Goal: Feedback & Contribution: Contribute content

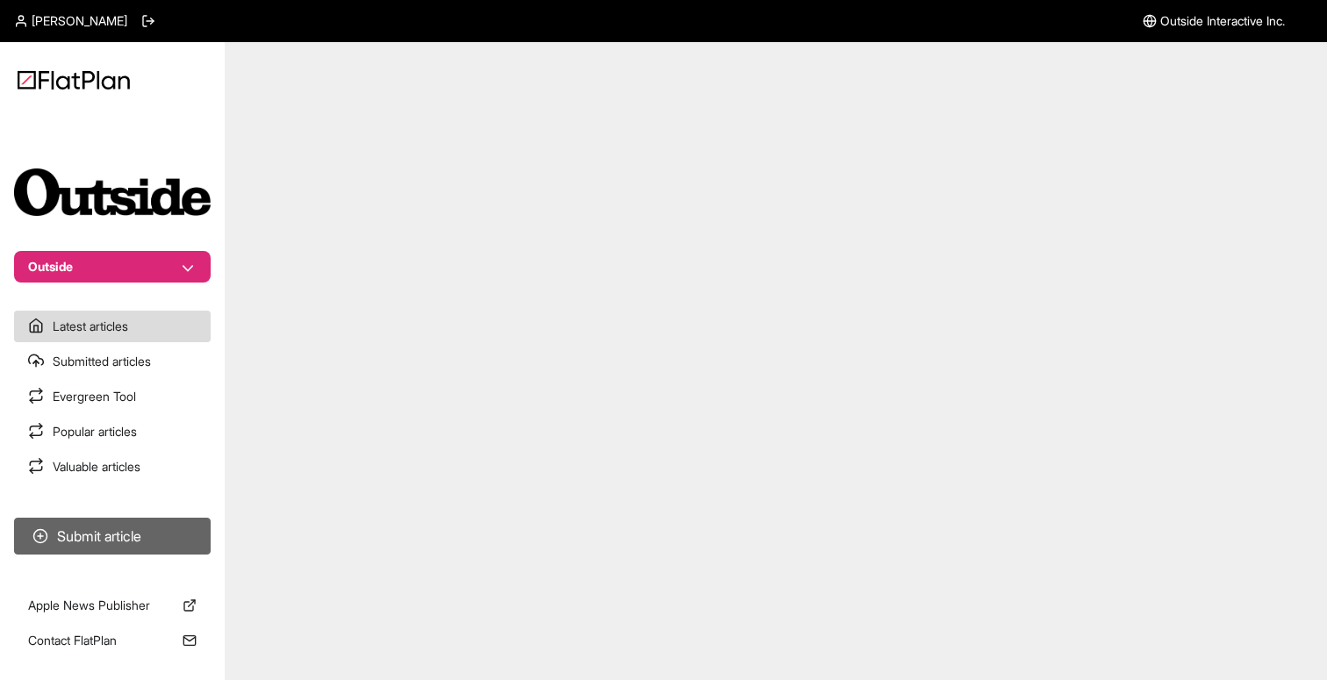
click at [104, 532] on button "Submit article" at bounding box center [112, 536] width 197 height 37
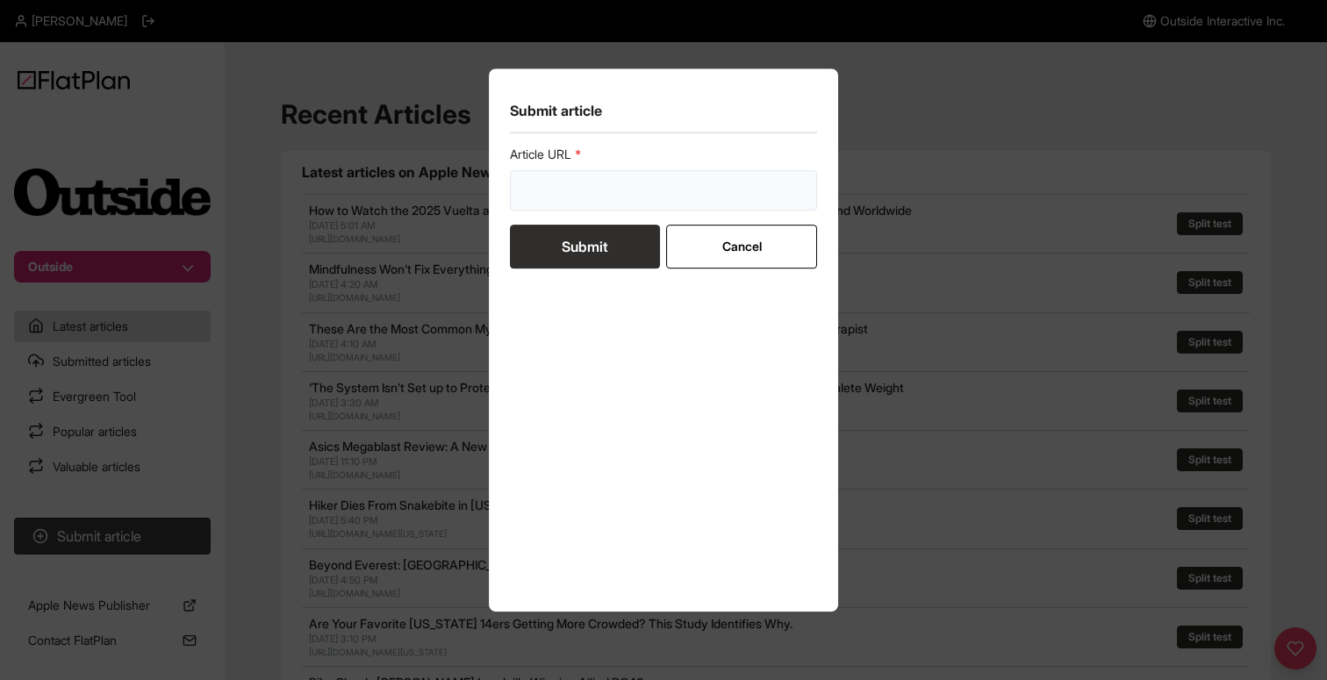
click at [543, 202] on input "url" at bounding box center [663, 190] width 307 height 40
paste input "[URL][DOMAIN_NAME]"
type input "[URL][DOMAIN_NAME]"
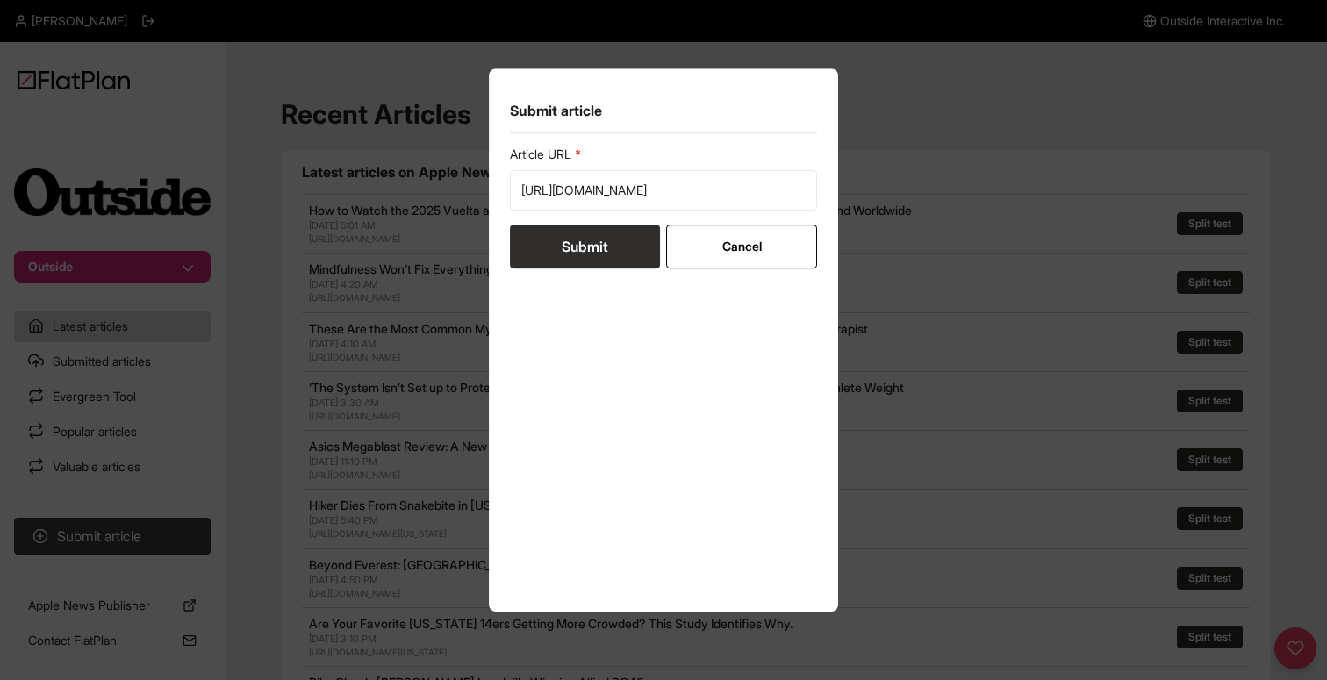
click at [594, 240] on button "Submit" at bounding box center [585, 247] width 150 height 44
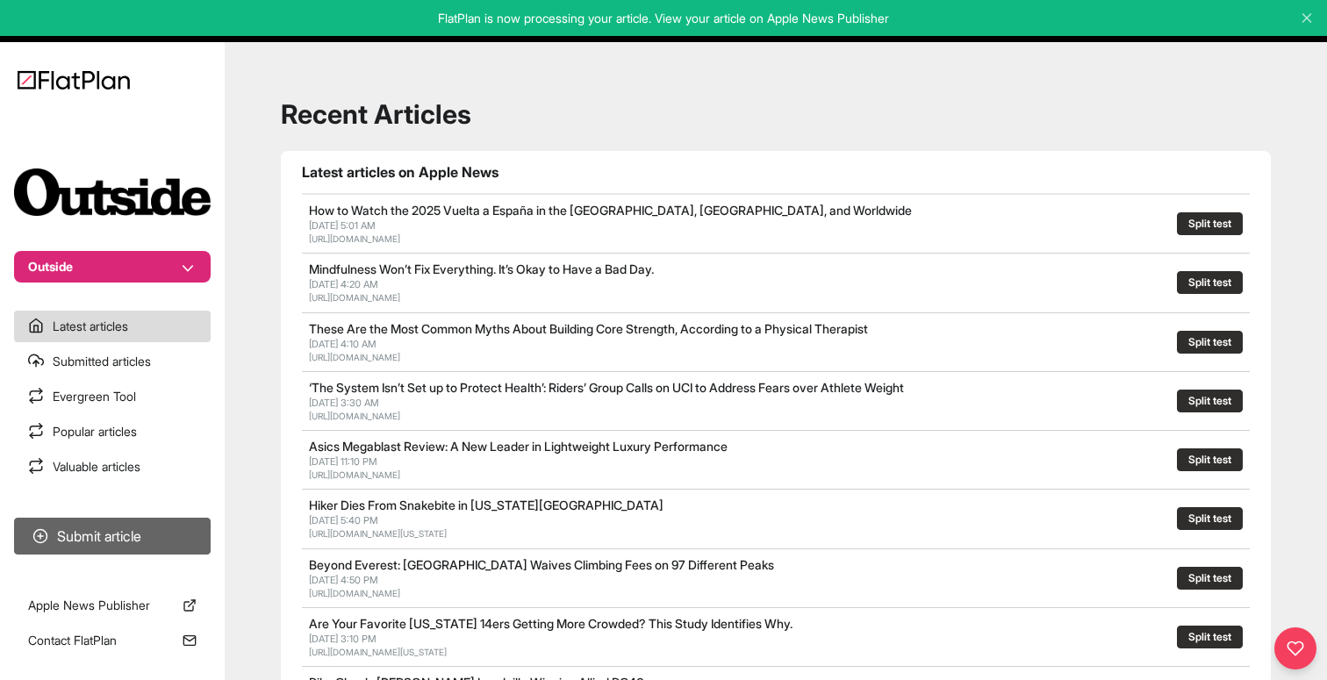
click at [122, 537] on button "Submit article" at bounding box center [112, 536] width 197 height 37
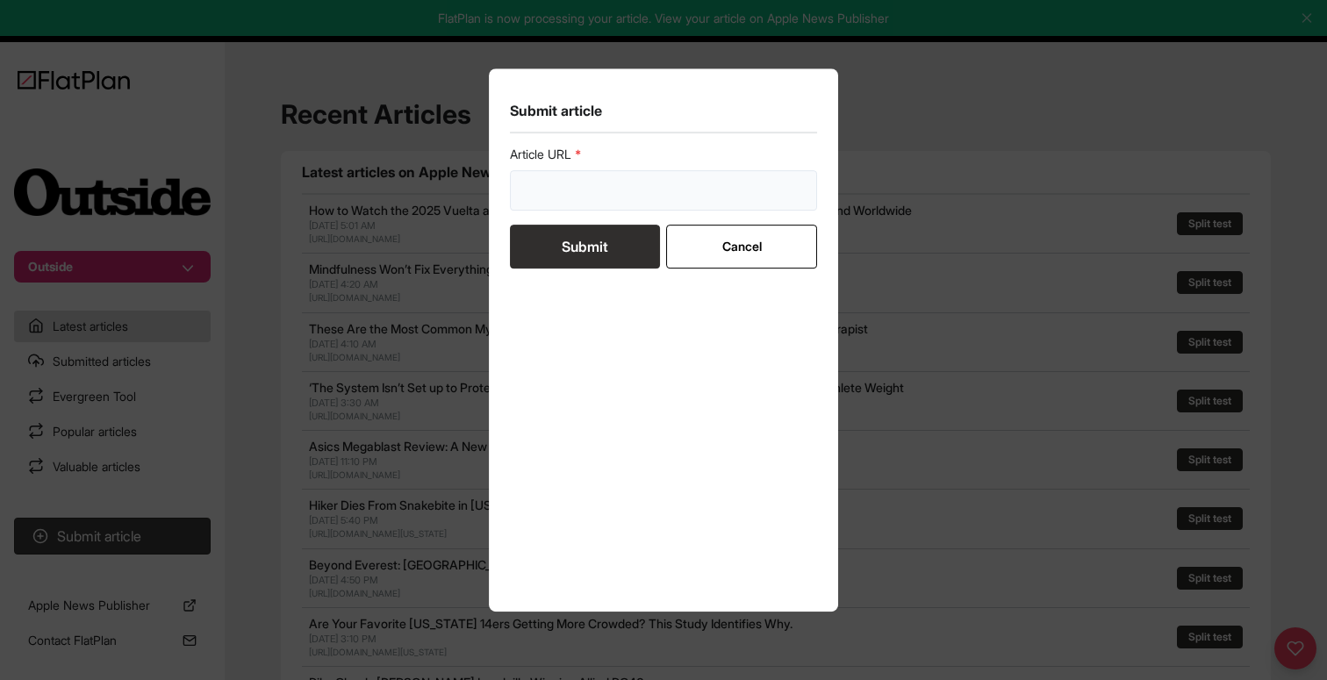
click at [528, 190] on input "url" at bounding box center [663, 190] width 307 height 40
paste input "[URL][DOMAIN_NAME]"
type input "[URL][DOMAIN_NAME]"
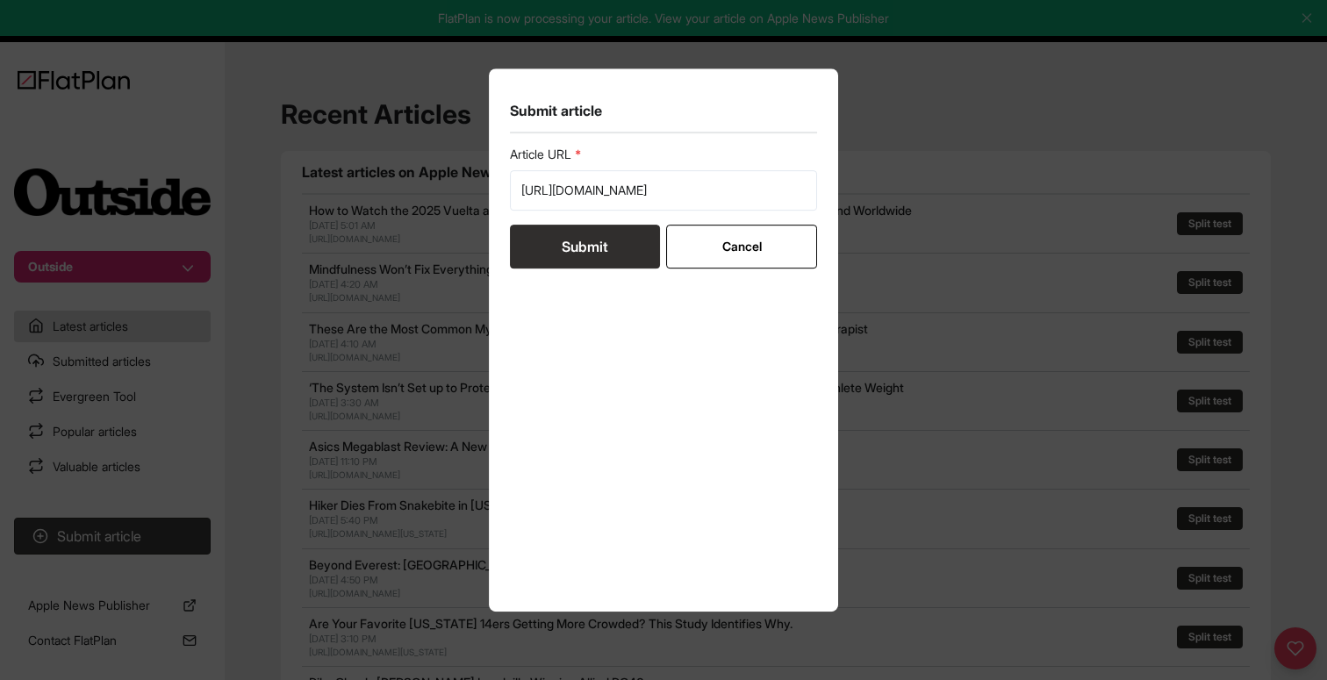
click at [581, 244] on button "Submit" at bounding box center [585, 247] width 150 height 44
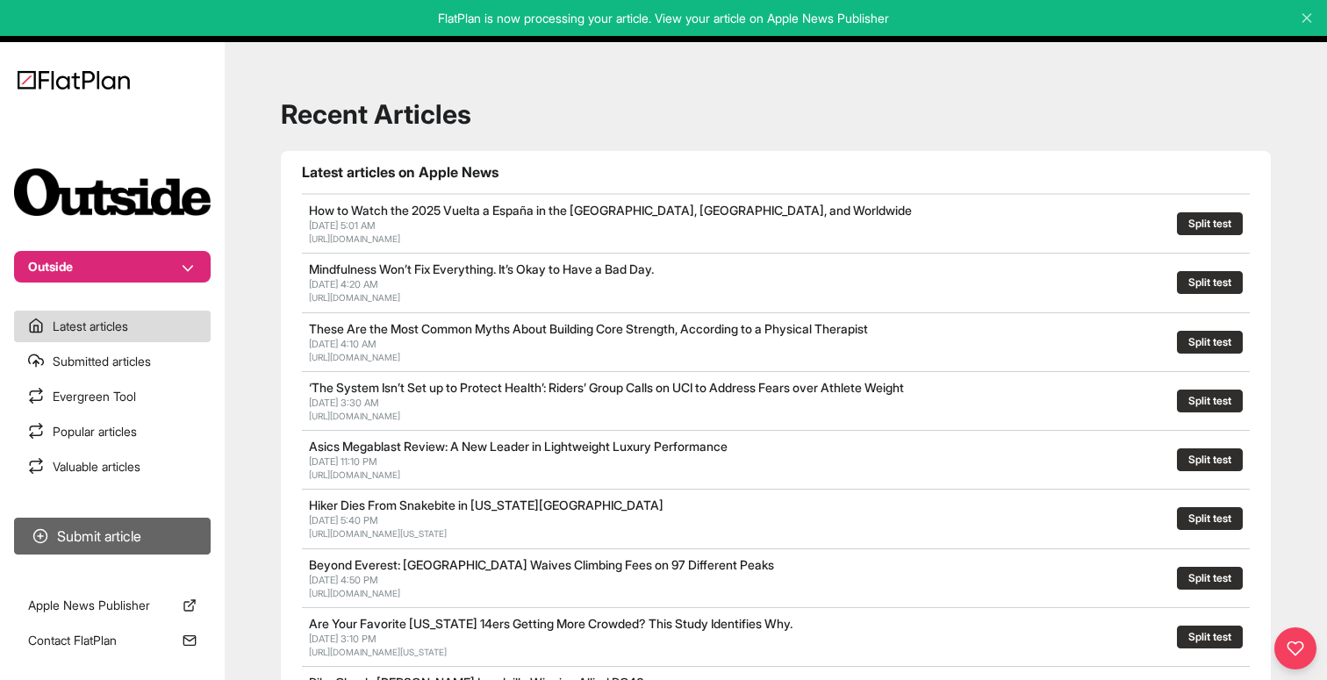
click at [164, 520] on button "Submit article" at bounding box center [112, 536] width 197 height 37
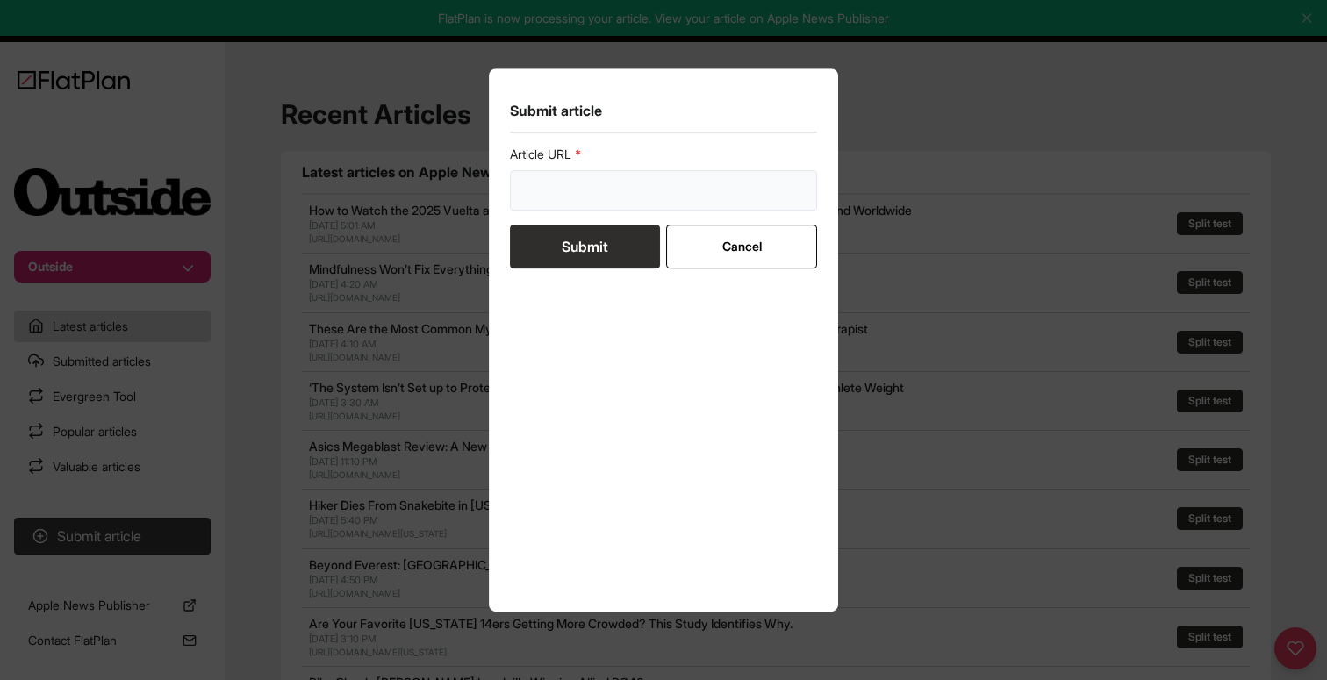
click at [554, 192] on input "url" at bounding box center [663, 190] width 307 height 40
paste input "[URL][DOMAIN_NAME][US_STATE]"
type input "[URL][DOMAIN_NAME][US_STATE]"
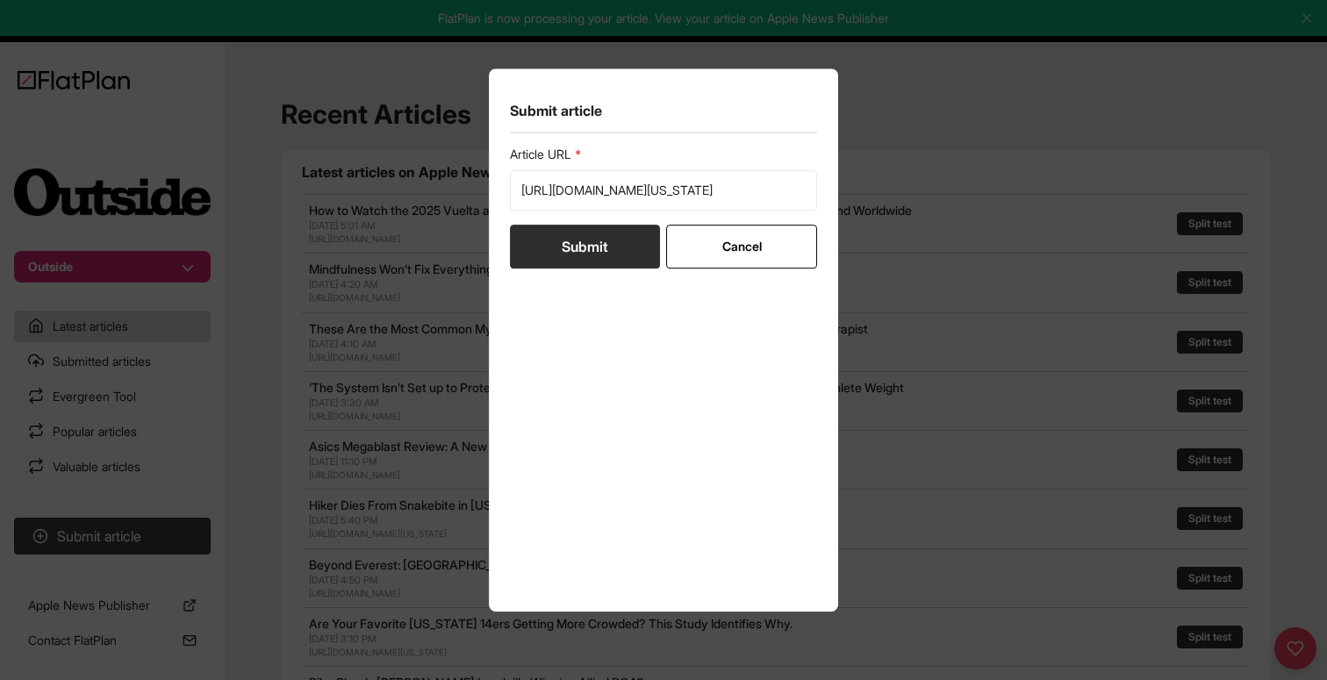
click at [585, 251] on button "Submit" at bounding box center [585, 247] width 150 height 44
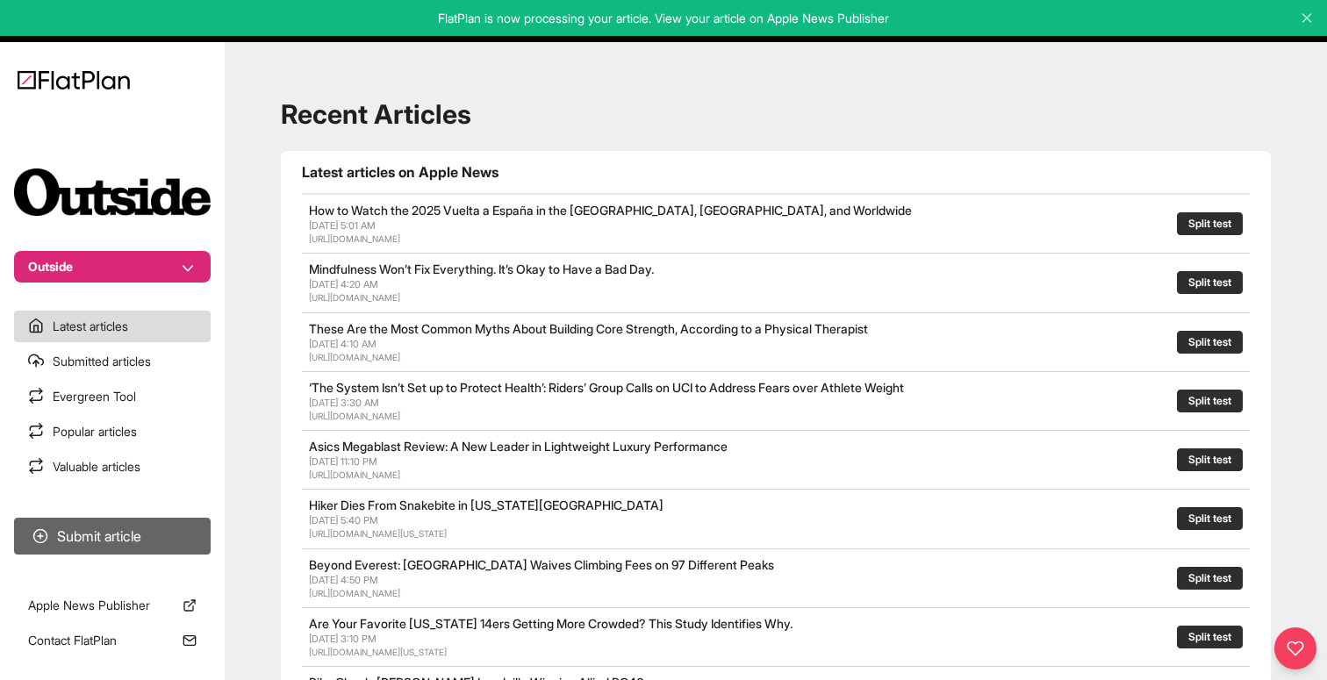
click at [108, 542] on button "Submit article" at bounding box center [112, 536] width 197 height 37
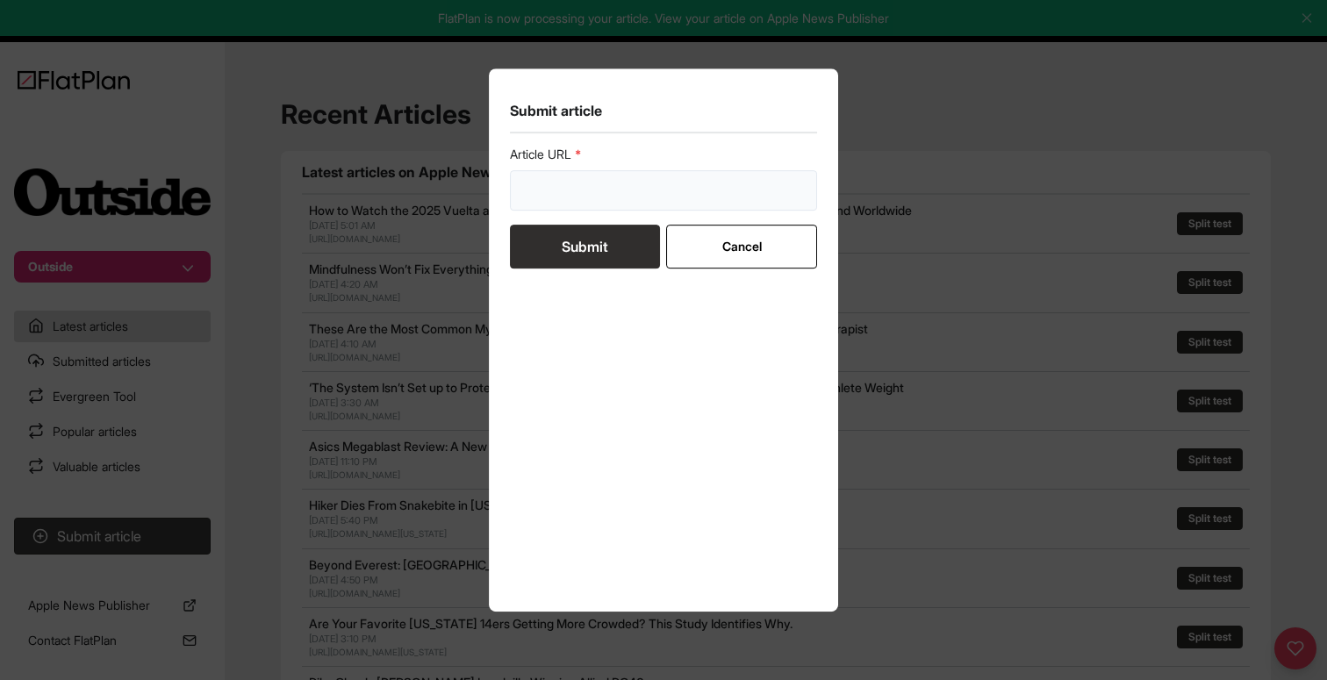
click at [548, 194] on input "url" at bounding box center [663, 190] width 307 height 40
paste input "[URL][DOMAIN_NAME]"
type input "[URL][DOMAIN_NAME]"
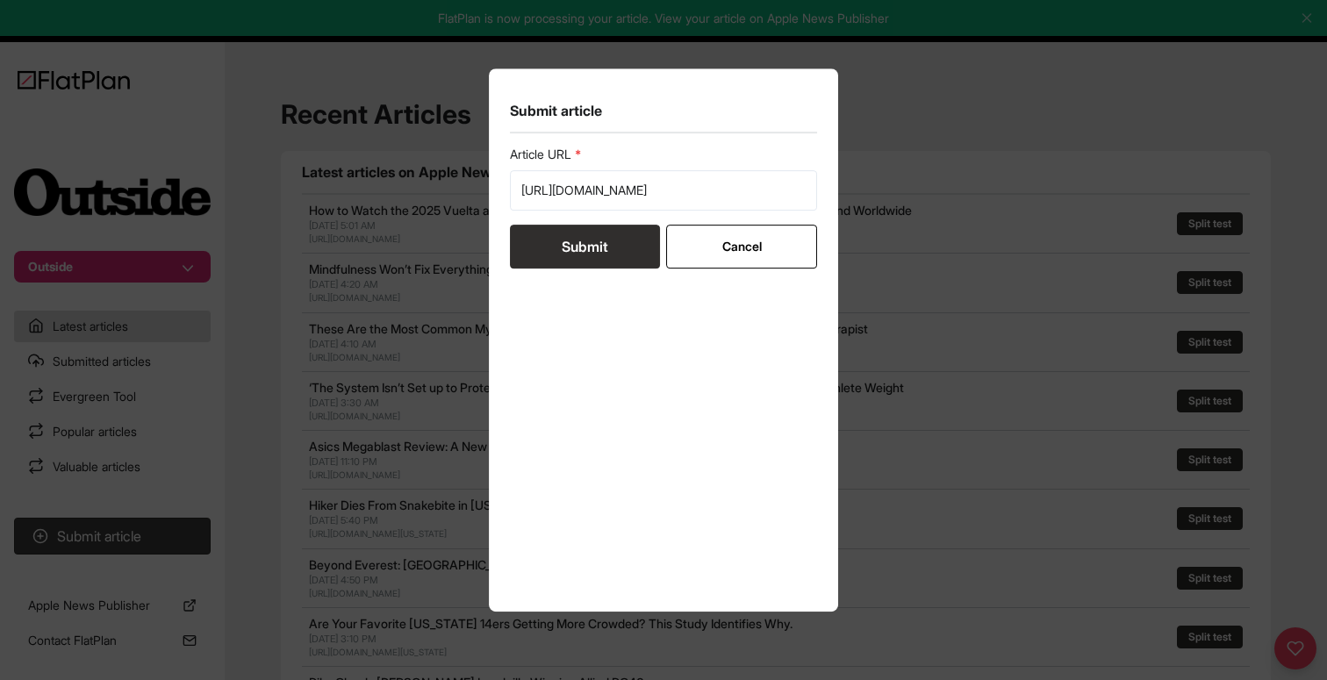
click at [556, 240] on button "Submit" at bounding box center [585, 247] width 150 height 44
